Goal: Information Seeking & Learning: Learn about a topic

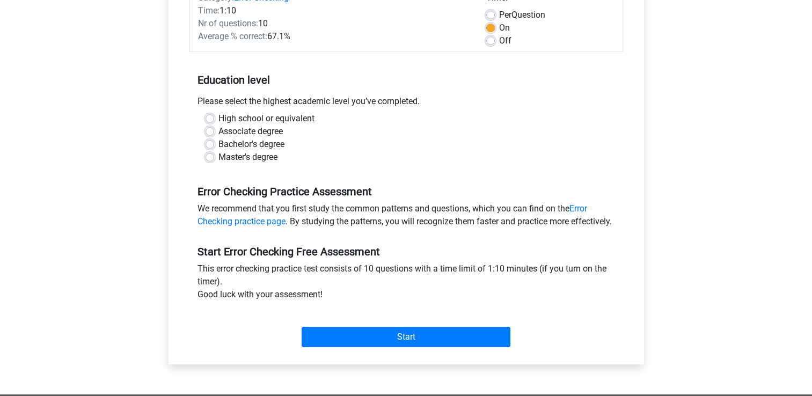
scroll to position [215, 0]
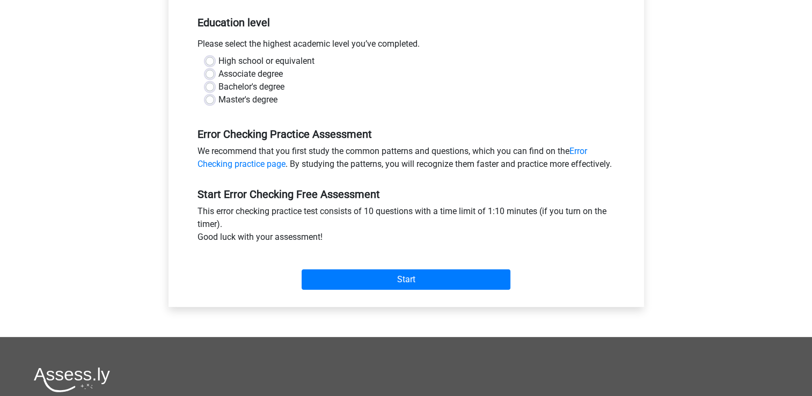
click at [218, 61] on label "High school or equivalent" at bounding box center [266, 61] width 96 height 13
click at [208, 61] on input "High school or equivalent" at bounding box center [209, 60] width 9 height 11
radio input "true"
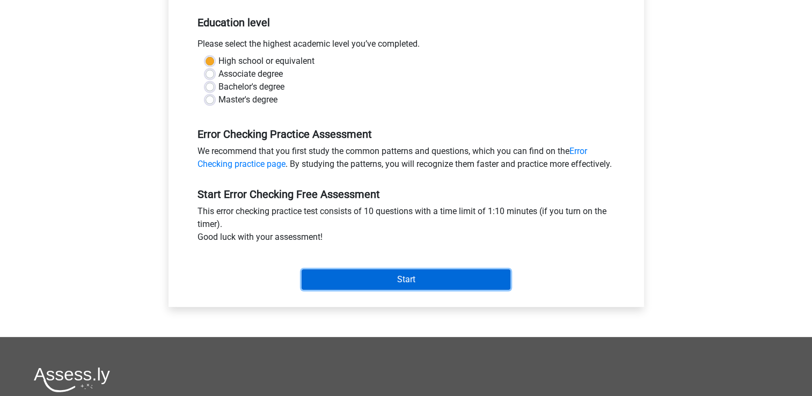
click at [392, 290] on input "Start" at bounding box center [405, 279] width 209 height 20
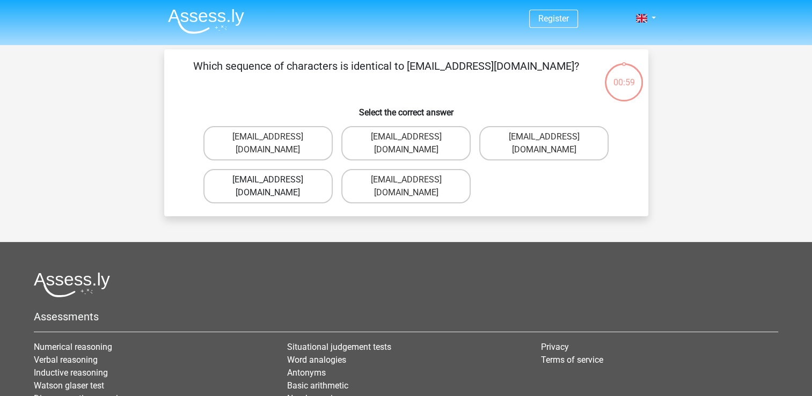
click at [296, 171] on label "[EMAIL_ADDRESS][DOMAIN_NAME]" at bounding box center [267, 186] width 129 height 34
click at [275, 180] on input "[EMAIL_ADDRESS][DOMAIN_NAME]" at bounding box center [271, 183] width 7 height 7
radio input "true"
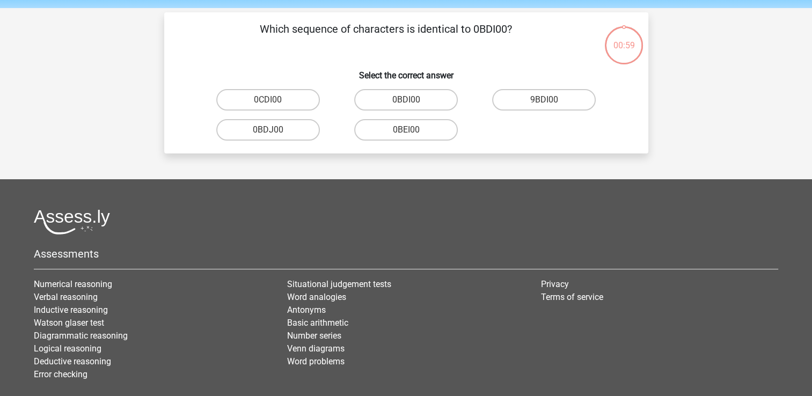
scroll to position [49, 0]
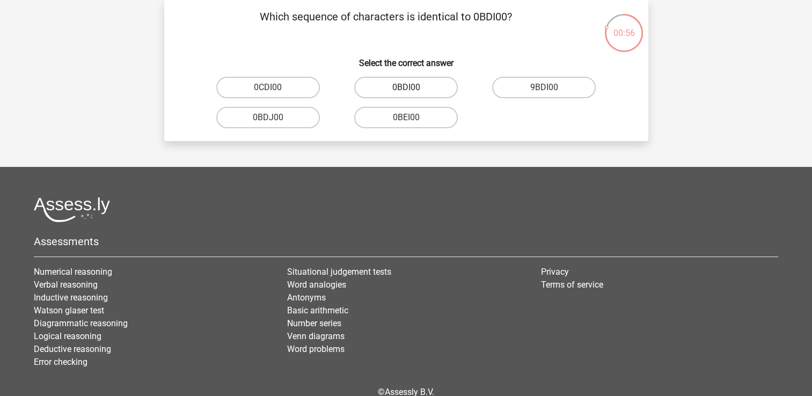
click at [407, 83] on label "0BDI00" at bounding box center [406, 87] width 104 height 21
click at [407, 87] on input "0BDI00" at bounding box center [409, 90] width 7 height 7
radio input "true"
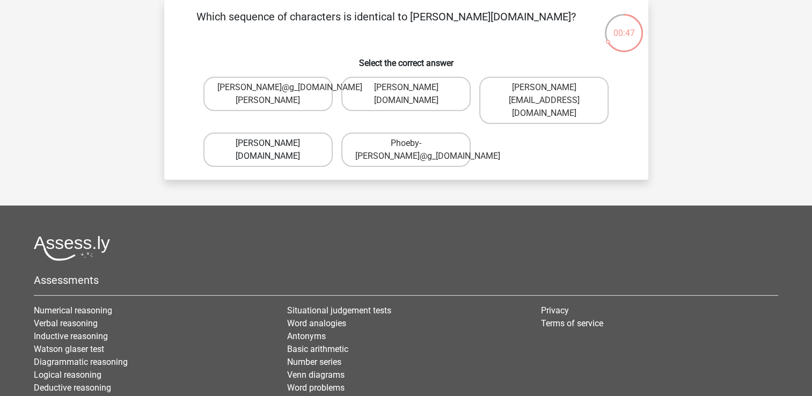
click at [296, 138] on label "Phoebe-Patterson@g_mail.gr" at bounding box center [267, 150] width 129 height 34
click at [275, 143] on input "Phoebe-Patterson@g_mail.gr" at bounding box center [271, 146] width 7 height 7
radio input "true"
